Goal: Task Accomplishment & Management: Manage account settings

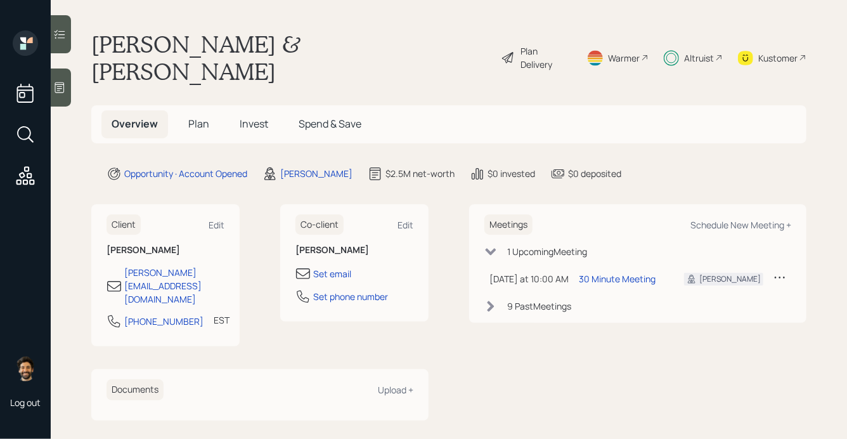
click at [648, 68] on main "[PERSON_NAME] & [PERSON_NAME] Plan Delivery Warmer Altruist Kustomer Overview P…" at bounding box center [449, 219] width 796 height 439
click at [496, 300] on icon at bounding box center [490, 306] width 13 height 13
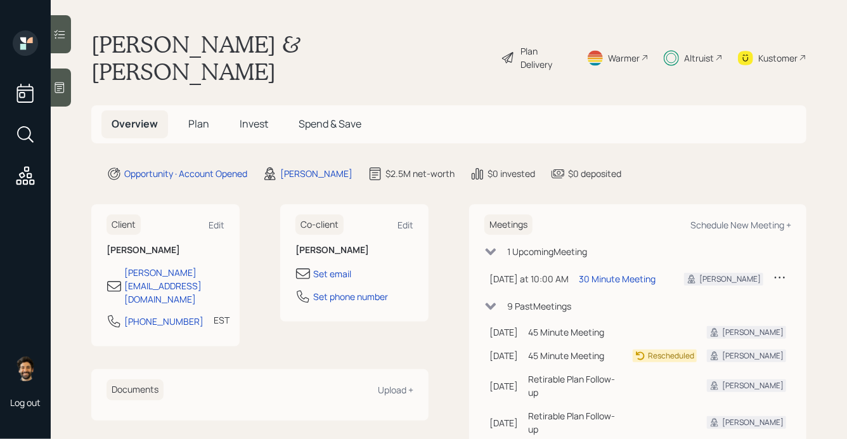
click at [253, 117] on span "Invest" at bounding box center [254, 124] width 29 height 14
